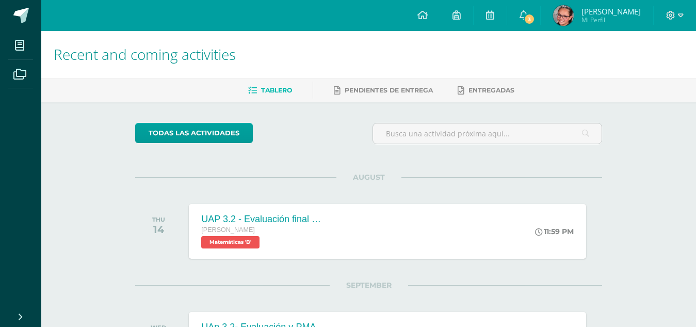
click at [607, 1] on link "Ana Isabel Mi Perfil" at bounding box center [597, 15] width 112 height 31
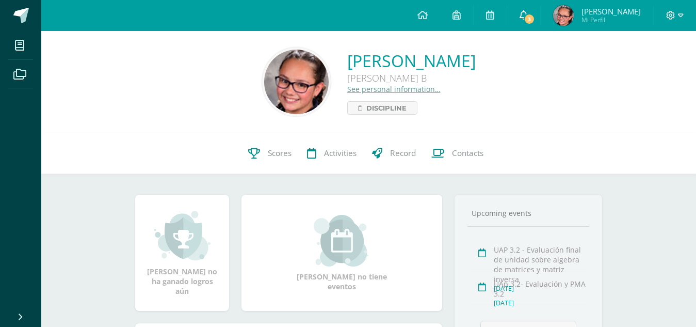
click at [540, 14] on link "3" at bounding box center [523, 15] width 33 height 31
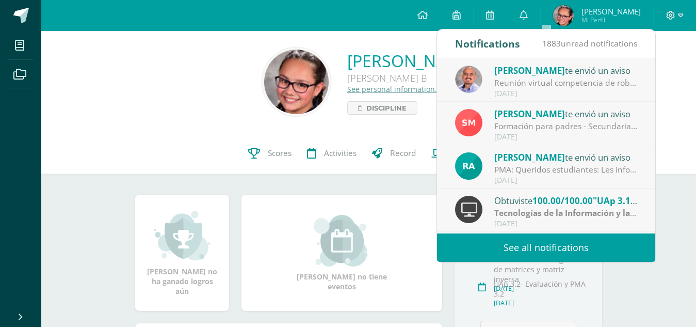
click at [609, 234] on link "See all notifications" at bounding box center [546, 247] width 218 height 28
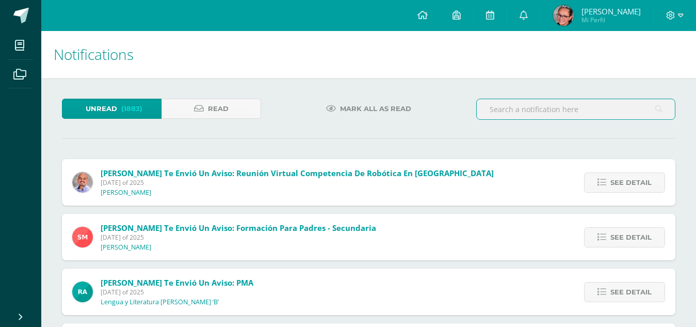
click at [589, 116] on input "text" at bounding box center [576, 109] width 198 height 20
type input "teatro"
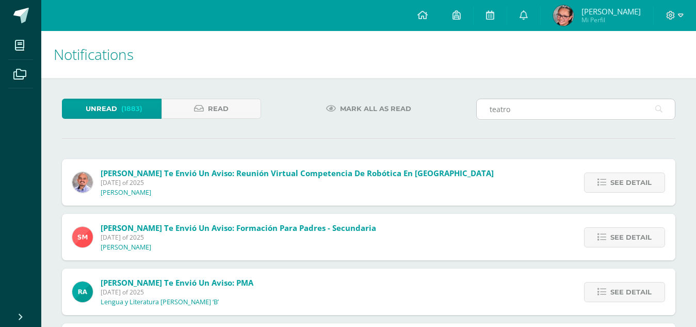
click at [658, 106] on icon at bounding box center [658, 109] width 7 height 21
drag, startPoint x: 658, startPoint y: 106, endPoint x: 704, endPoint y: 92, distance: 48.1
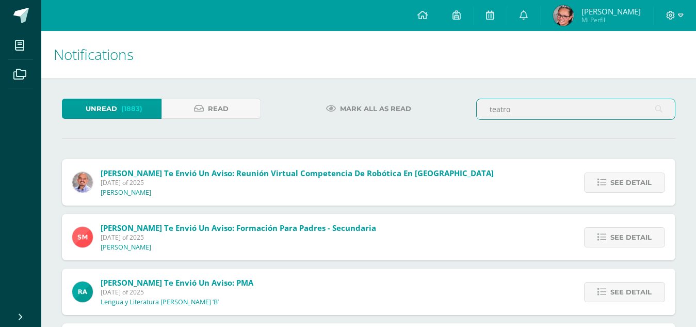
drag, startPoint x: 568, startPoint y: 112, endPoint x: 481, endPoint y: 109, distance: 87.3
click at [481, 109] on input "teatro" at bounding box center [576, 109] width 198 height 20
type input "sonia monterroso"
click at [193, 110] on link "Read" at bounding box center [211, 109] width 100 height 20
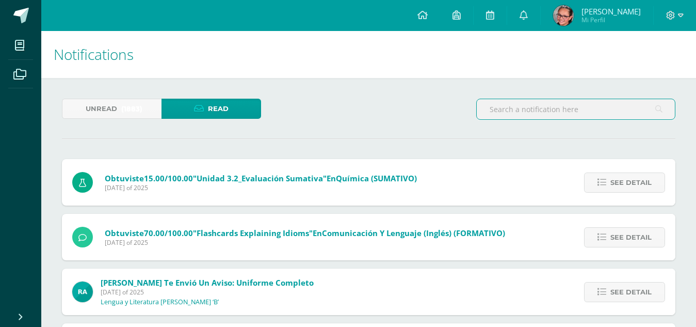
click at [540, 108] on input "text" at bounding box center [576, 109] width 198 height 20
type input "[PERSON_NAME]"
click at [654, 101] on input "sonia" at bounding box center [576, 109] width 198 height 20
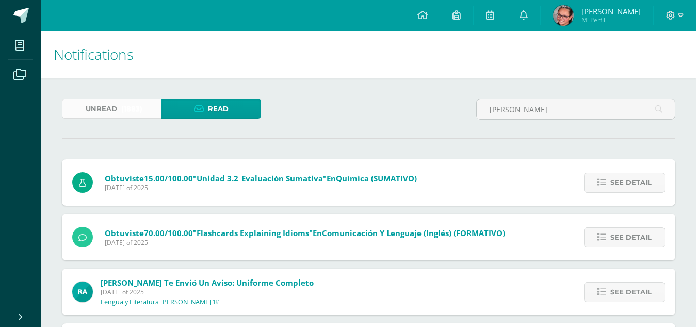
click at [99, 112] on span "Unread" at bounding box center [101, 108] width 31 height 19
click at [103, 110] on span "Unread" at bounding box center [101, 108] width 31 height 19
click at [105, 108] on span "Unread" at bounding box center [101, 108] width 31 height 19
click at [150, 102] on link "Unread (1883)" at bounding box center [112, 109] width 100 height 20
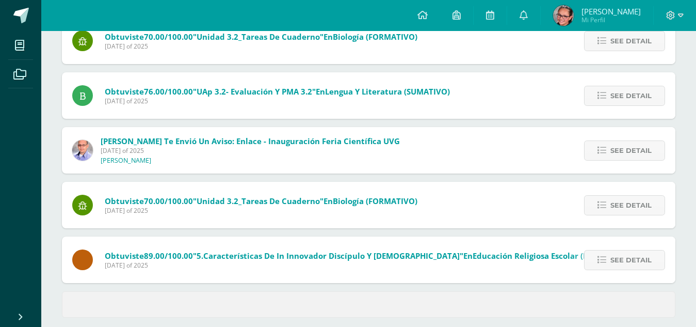
scroll to position [426, 0]
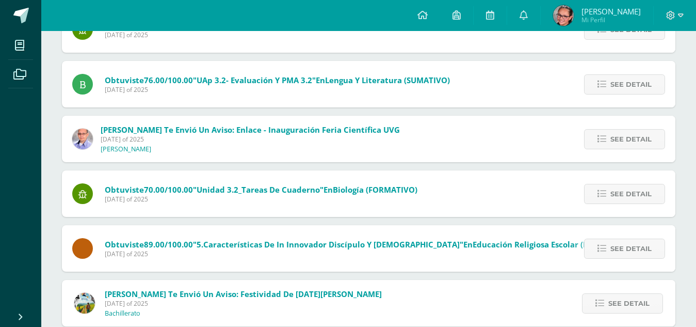
drag, startPoint x: 694, startPoint y: 212, endPoint x: 693, endPoint y: 230, distance: 17.6
click at [693, 230] on div "Unread (1883) Read Mark all as read [PERSON_NAME] te envió un aviso: Reunión vi…" at bounding box center [368, 254] width 655 height 1205
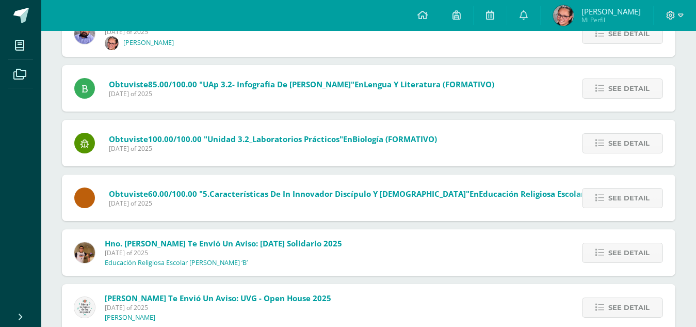
scroll to position [2050, 0]
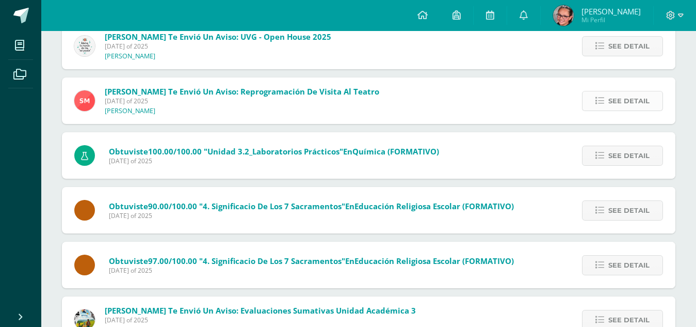
click at [616, 102] on span "See detail" at bounding box center [628, 100] width 41 height 19
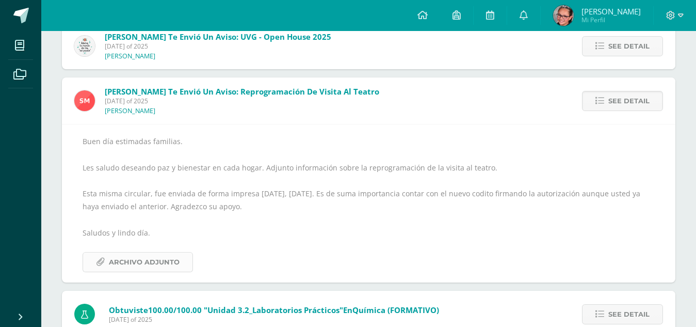
click at [172, 266] on span "Archivo Adjunto" at bounding box center [144, 261] width 71 height 19
